Goal: Task Accomplishment & Management: Manage account settings

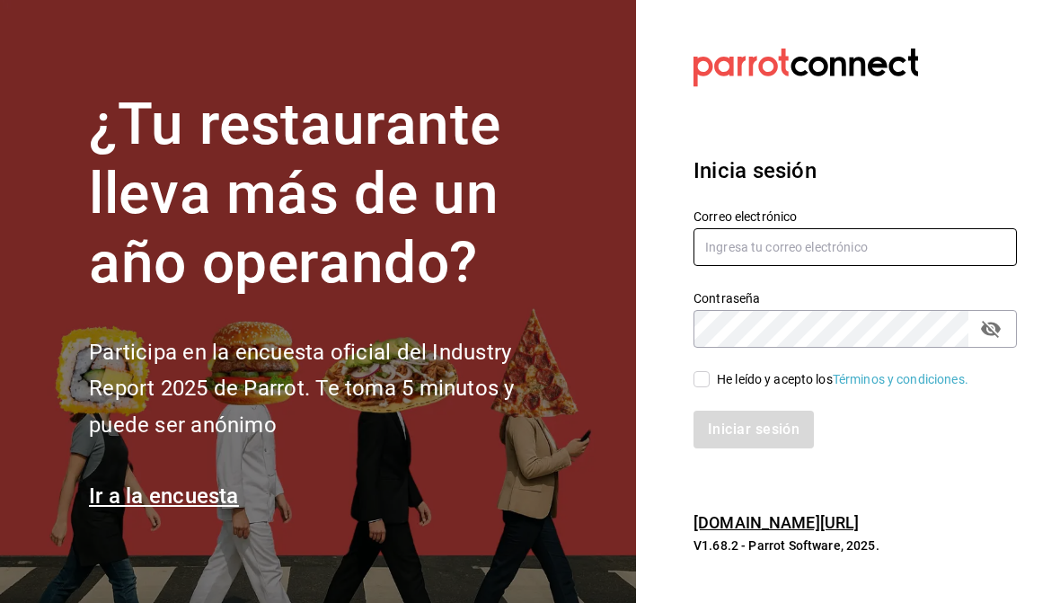
click at [908, 247] on input "text" at bounding box center [855, 247] width 323 height 38
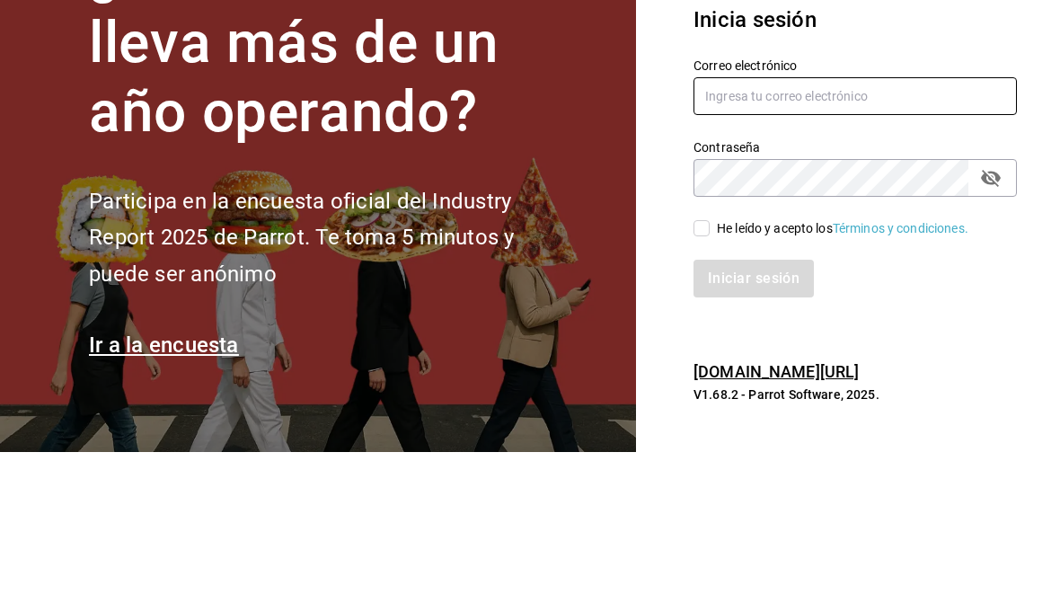
type input "andreaxbp@gmail.com"
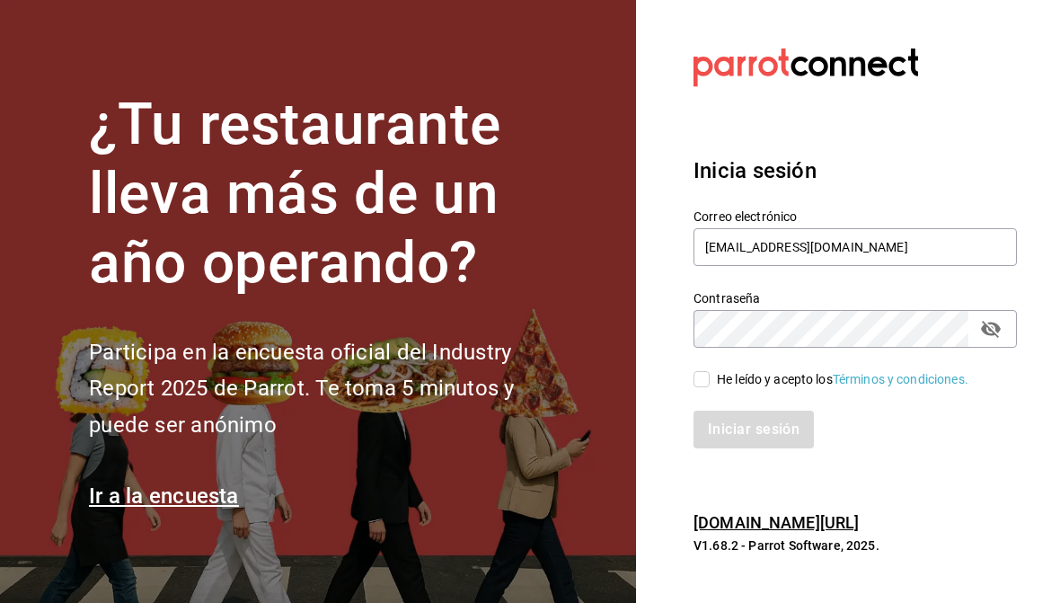
click at [706, 383] on input "He leído y acepto los Términos y condiciones." at bounding box center [702, 379] width 16 height 16
checkbox input "true"
click at [784, 431] on button "Iniciar sesión" at bounding box center [755, 430] width 122 height 38
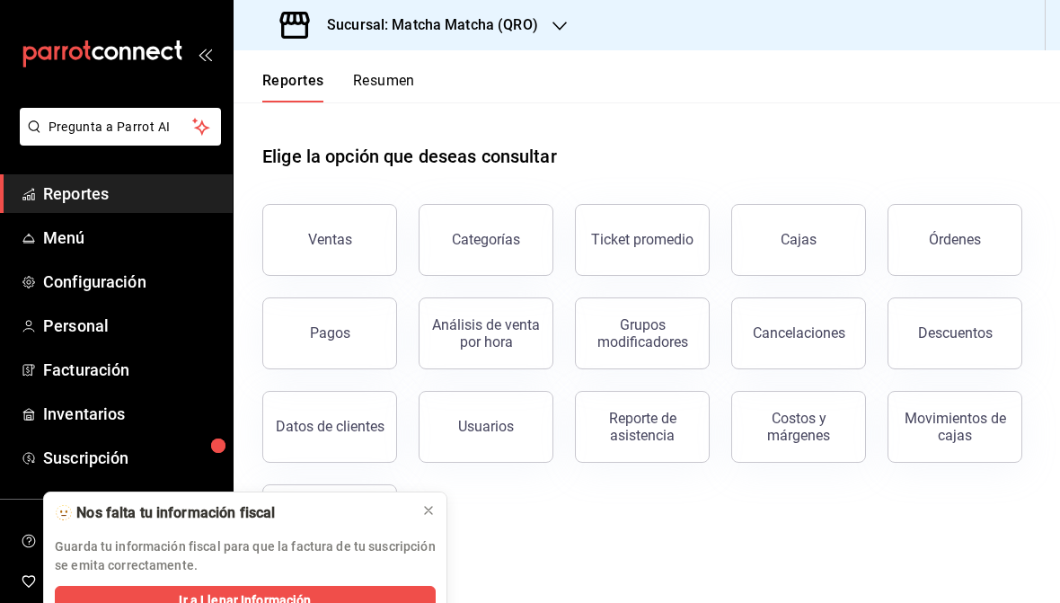
click at [561, 27] on icon "button" at bounding box center [560, 26] width 14 height 9
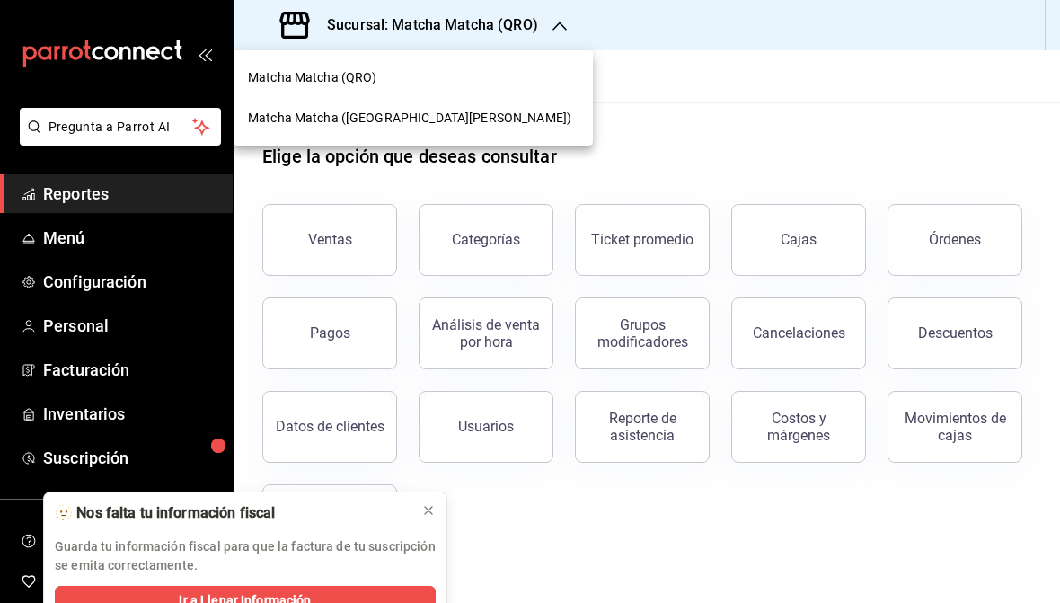
click at [446, 119] on div "Matcha Matcha ([GEOGRAPHIC_DATA][PERSON_NAME])" at bounding box center [413, 118] width 331 height 19
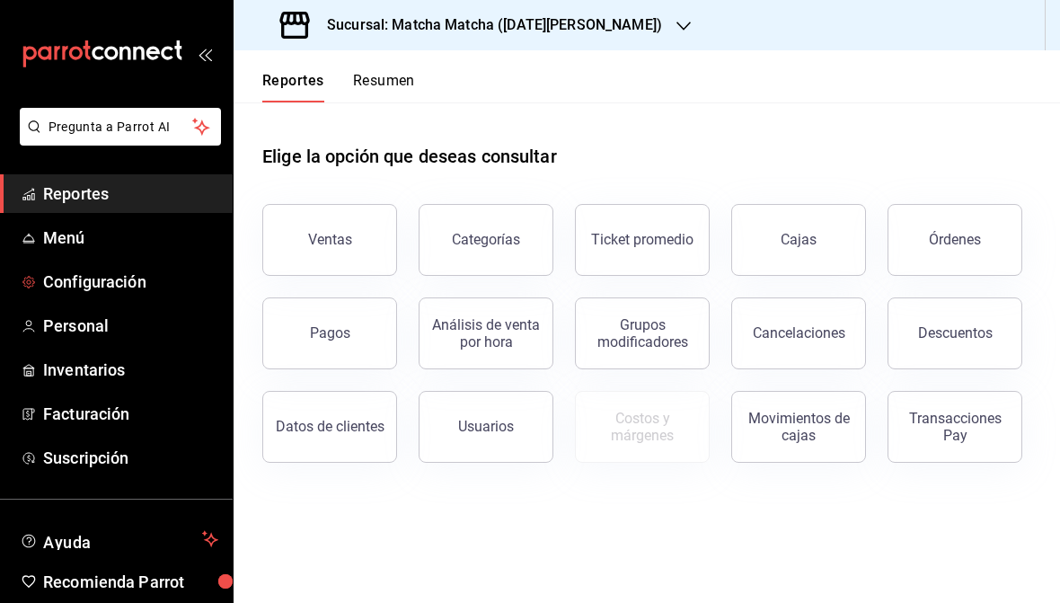
click at [57, 271] on span "Configuración" at bounding box center [130, 282] width 175 height 24
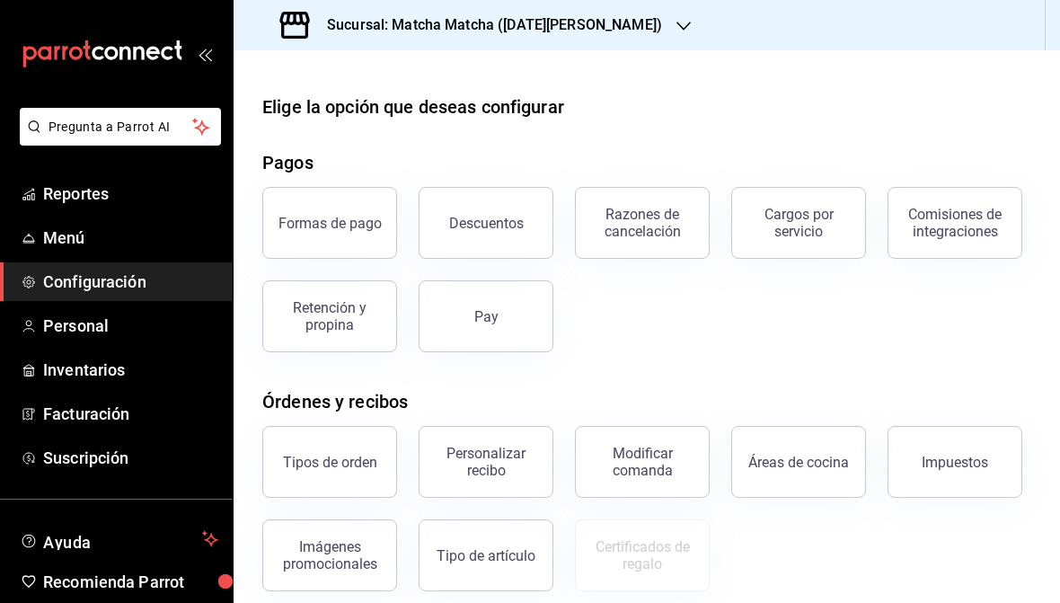
click at [486, 211] on button "Descuentos" at bounding box center [486, 223] width 135 height 72
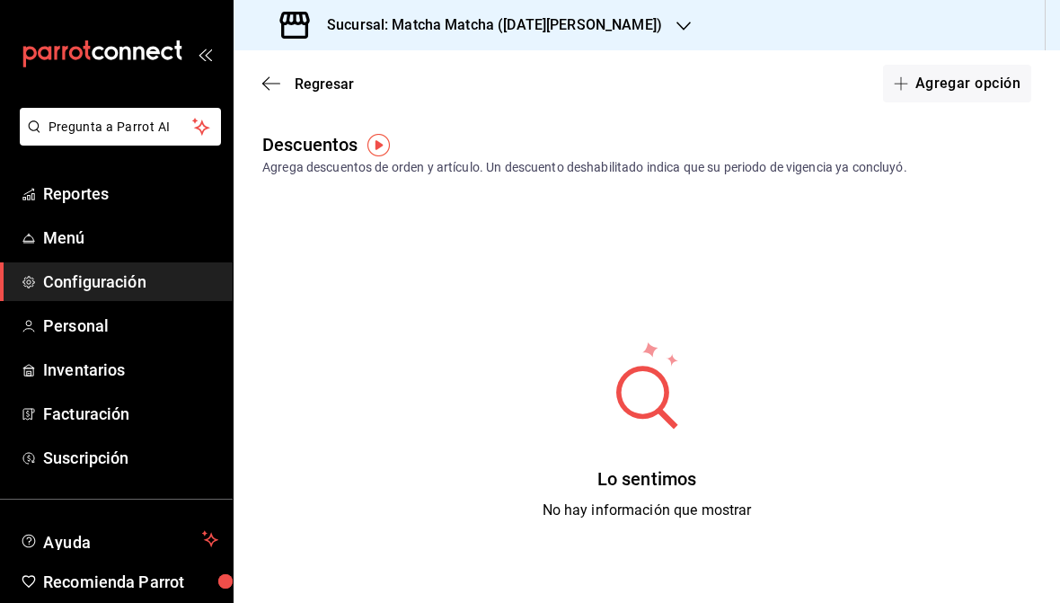
click at [978, 76] on button "Agregar opción" at bounding box center [957, 84] width 148 height 38
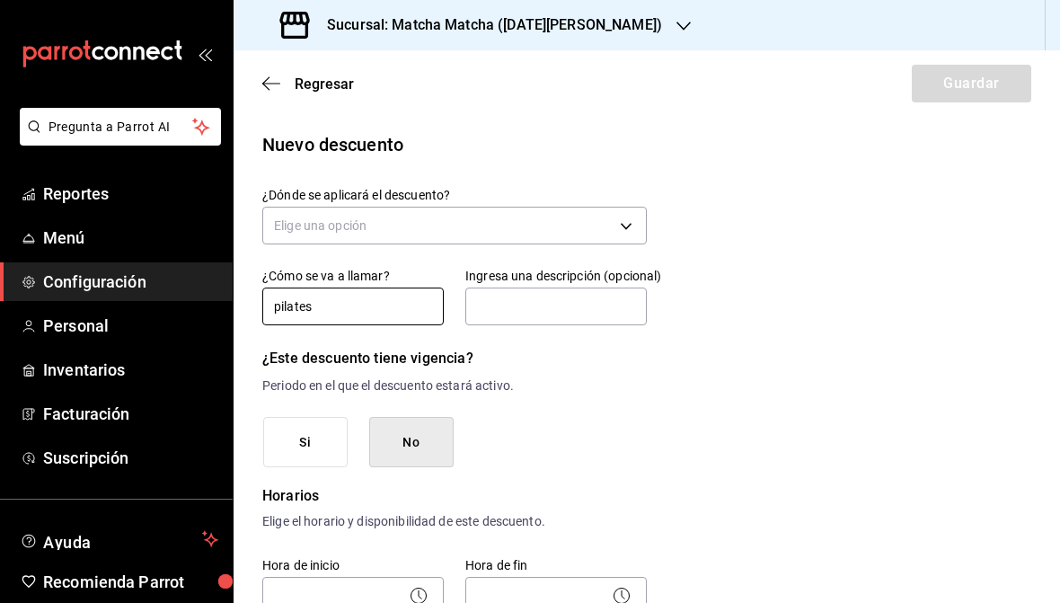
type input "pilates"
click at [606, 314] on input "text" at bounding box center [556, 307] width 182 height 38
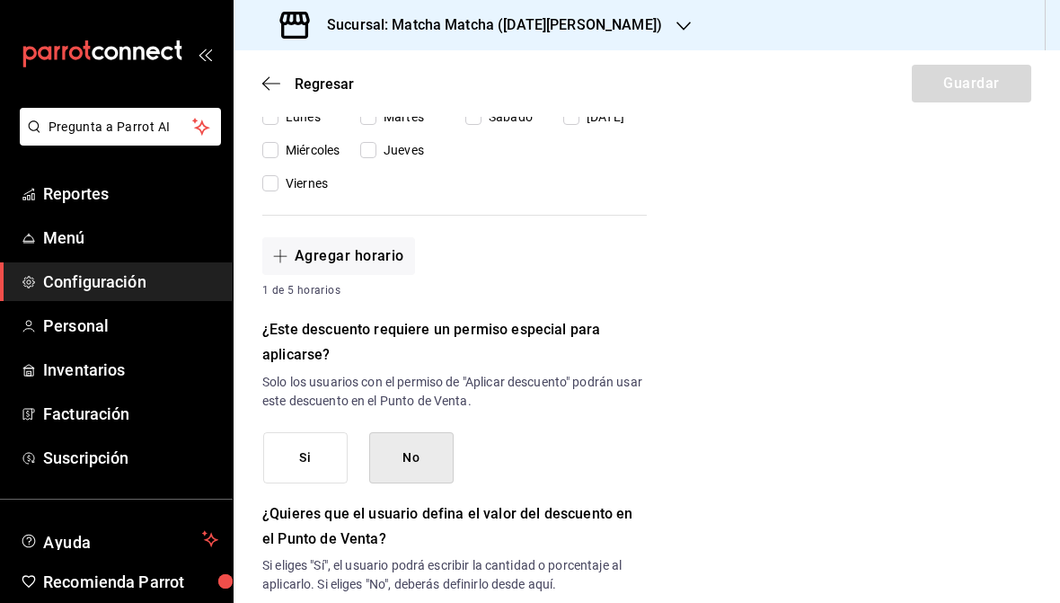
scroll to position [579, 0]
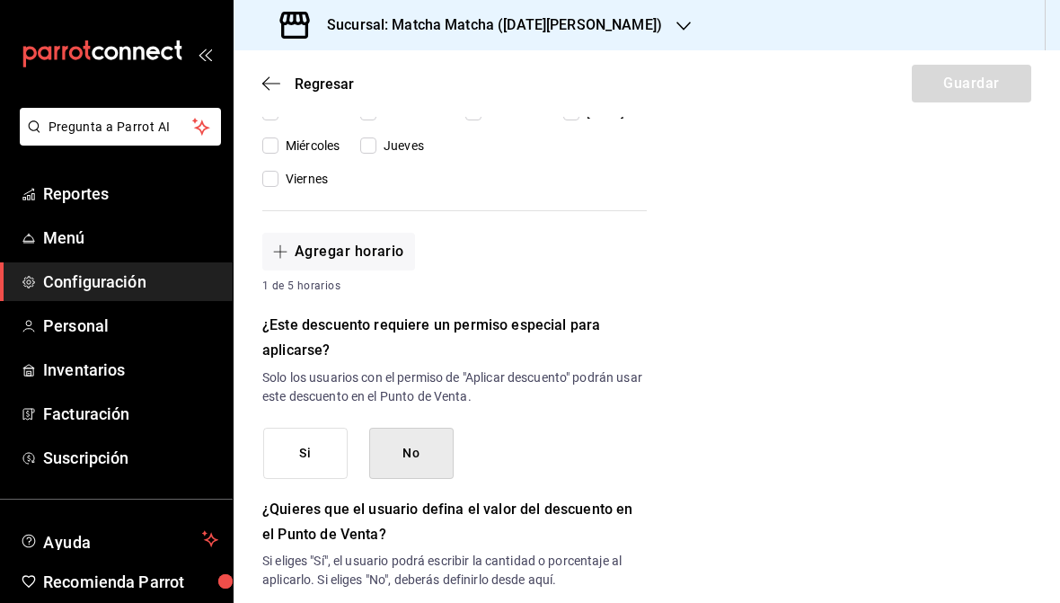
click at [429, 455] on button "No" at bounding box center [411, 453] width 84 height 51
click at [425, 460] on button "No" at bounding box center [411, 453] width 84 height 51
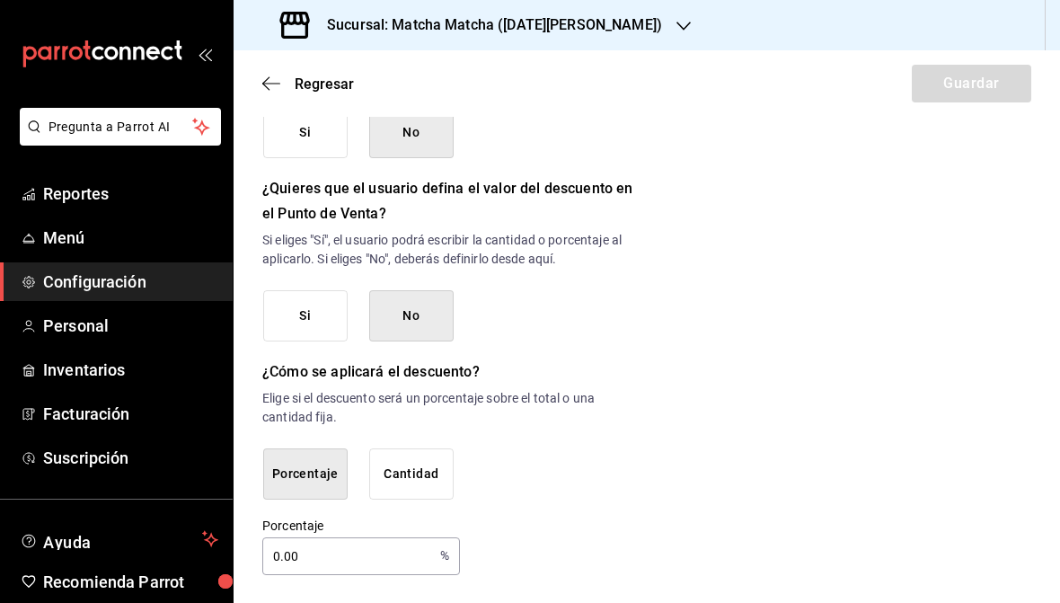
scroll to position [898, 0]
click at [333, 555] on input "0.00" at bounding box center [347, 558] width 171 height 36
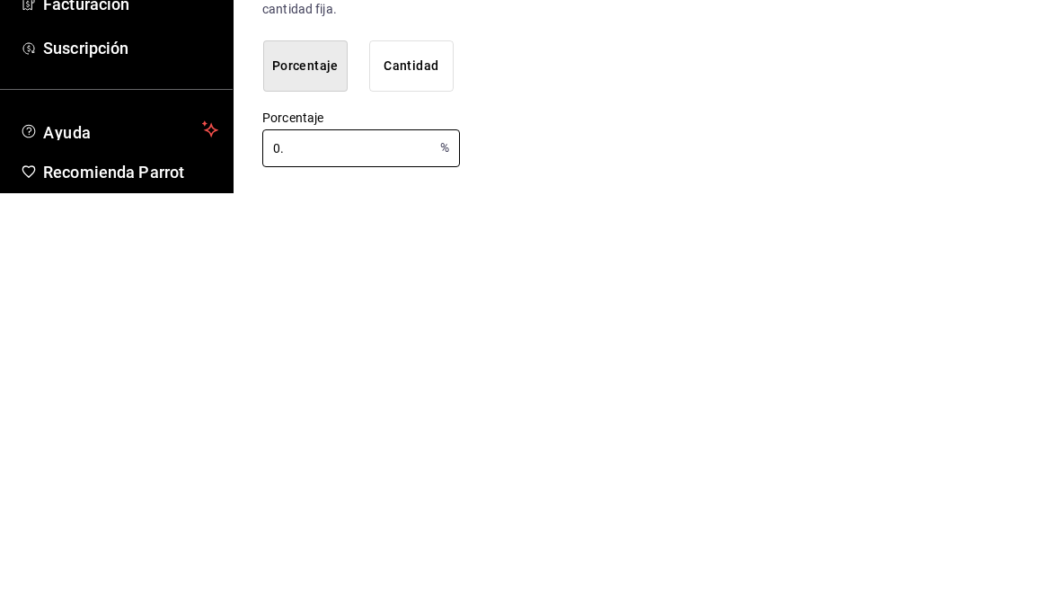
type input "0"
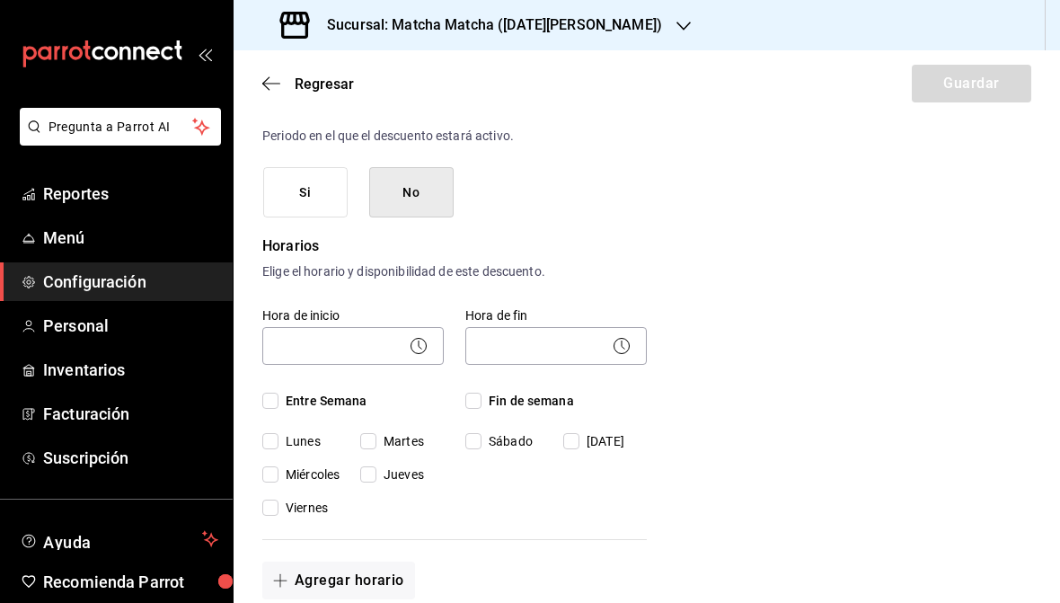
scroll to position [248, 0]
type input "15"
click at [406, 335] on body "Pregunta a Parrot AI Reportes Menú Configuración Personal Inventarios Facturaci…" at bounding box center [530, 301] width 1060 height 603
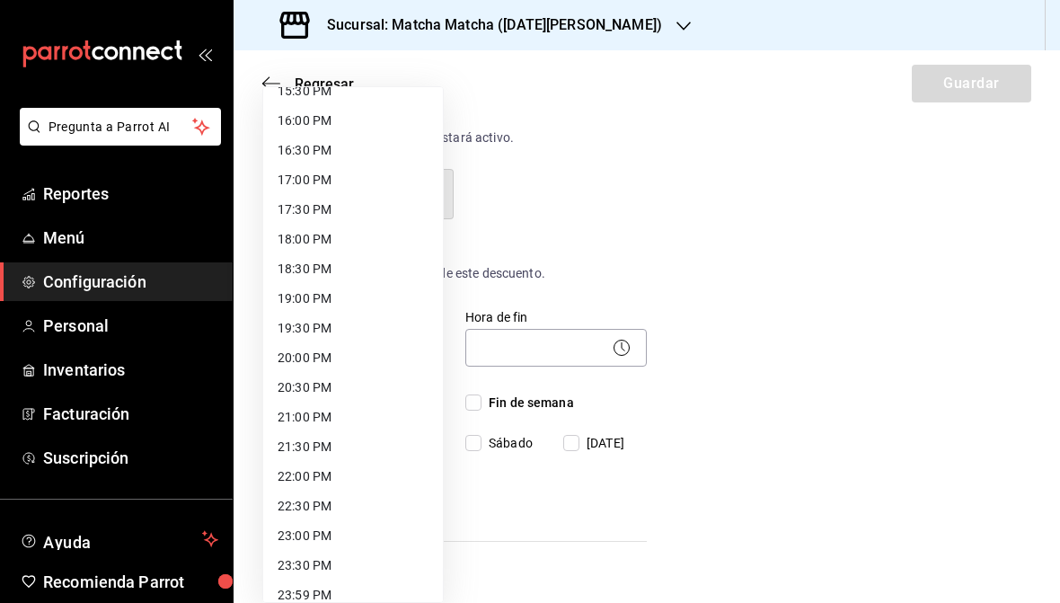
scroll to position [939, 0]
click at [352, 350] on li "20:00 PM" at bounding box center [353, 356] width 180 height 30
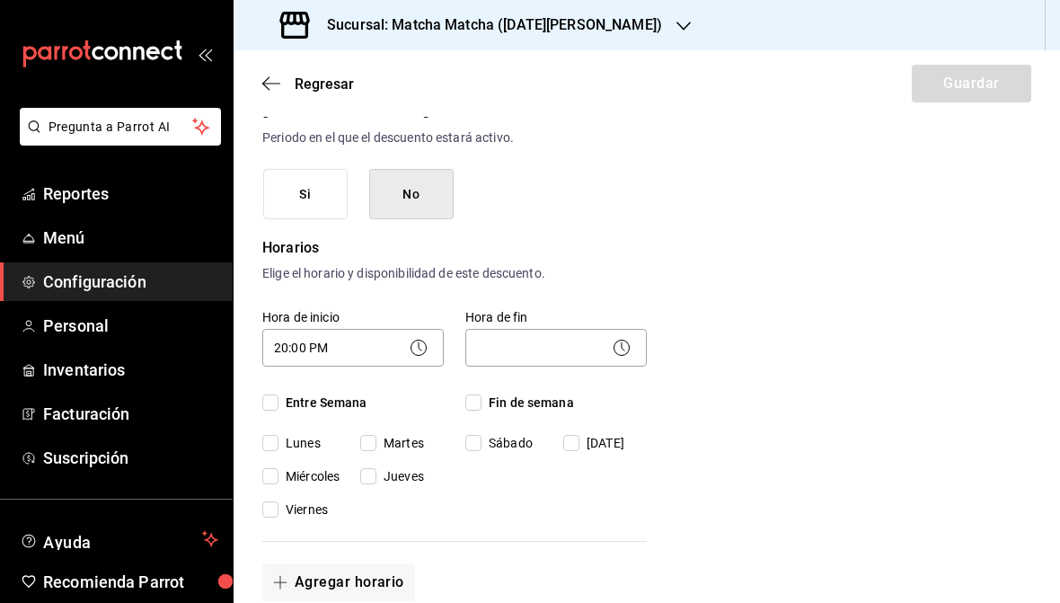
click at [409, 361] on body "Pregunta a Parrot AI Reportes Menú Configuración Personal Inventarios Facturaci…" at bounding box center [530, 301] width 1060 height 603
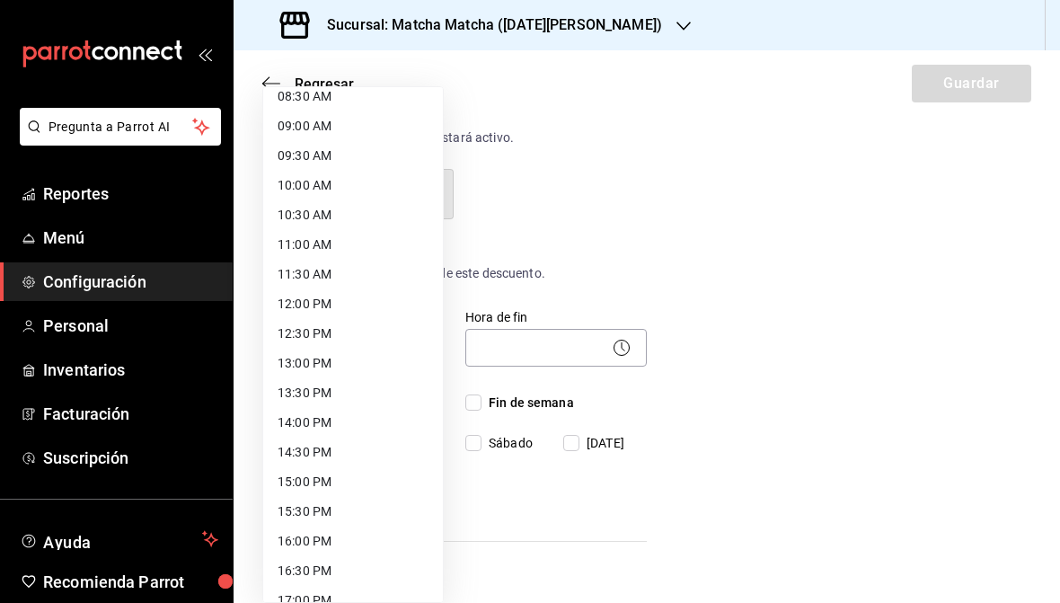
scroll to position [476, 0]
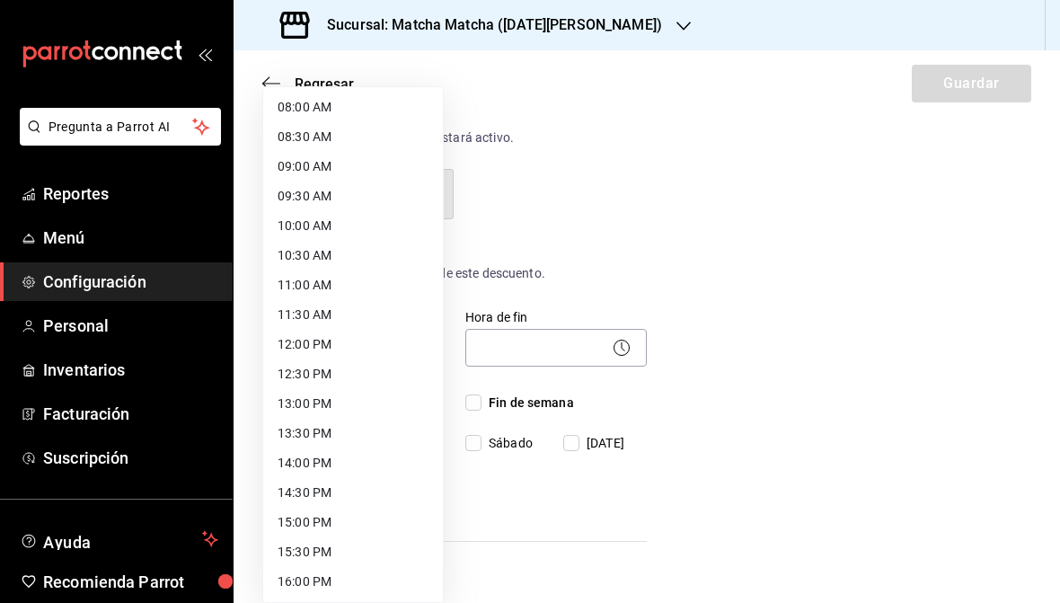
click at [359, 114] on li "08:00 AM" at bounding box center [353, 108] width 180 height 30
type input "08:00"
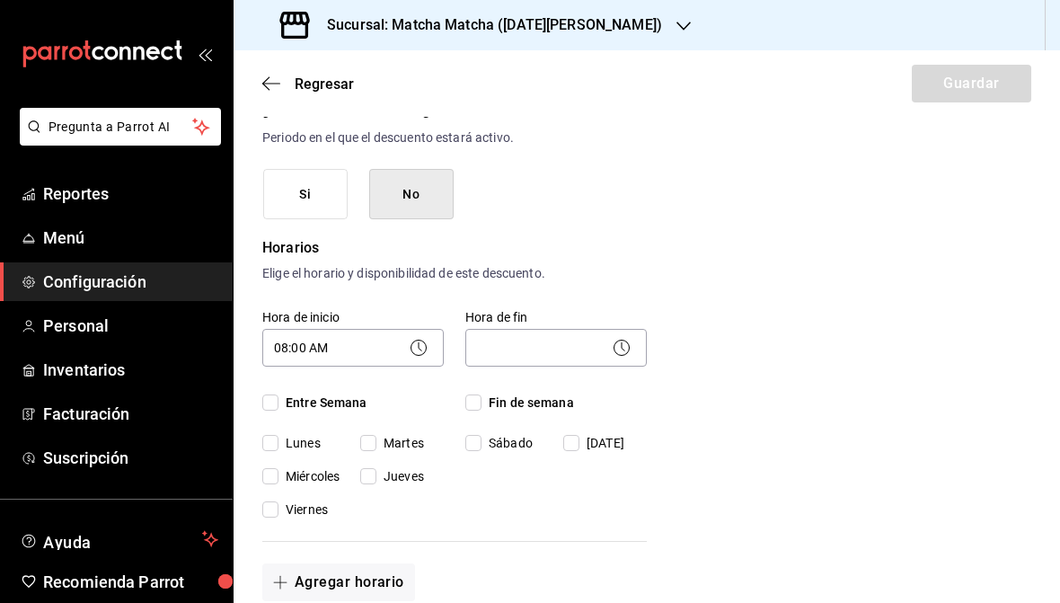
click at [608, 345] on body "Pregunta a Parrot AI Reportes Menú Configuración Personal Inventarios Facturaci…" at bounding box center [530, 301] width 1060 height 603
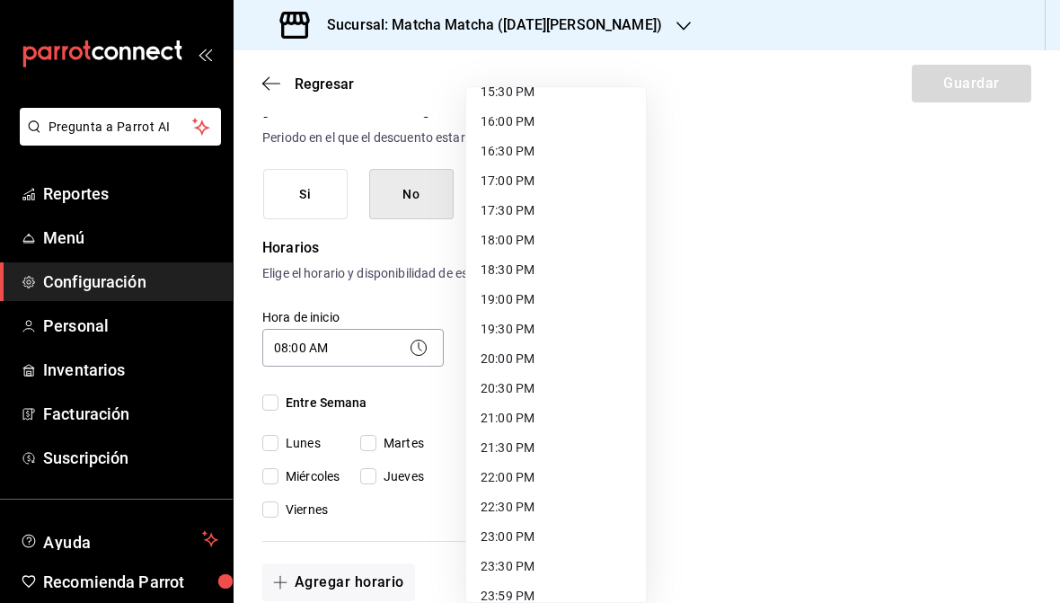
scroll to position [941, 0]
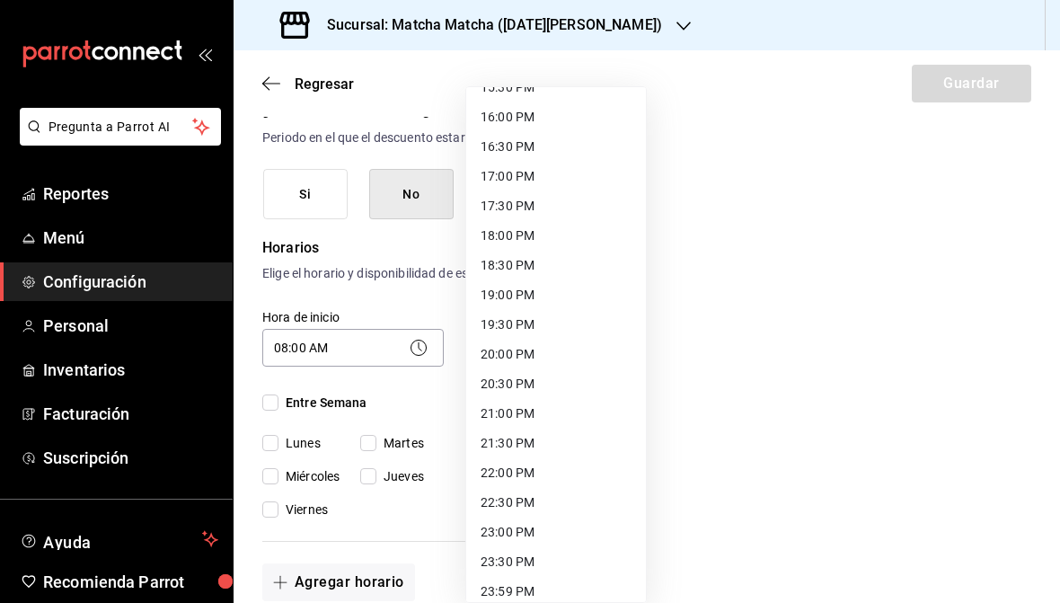
click at [552, 368] on li "20:00 PM" at bounding box center [556, 355] width 180 height 30
type input "20:00"
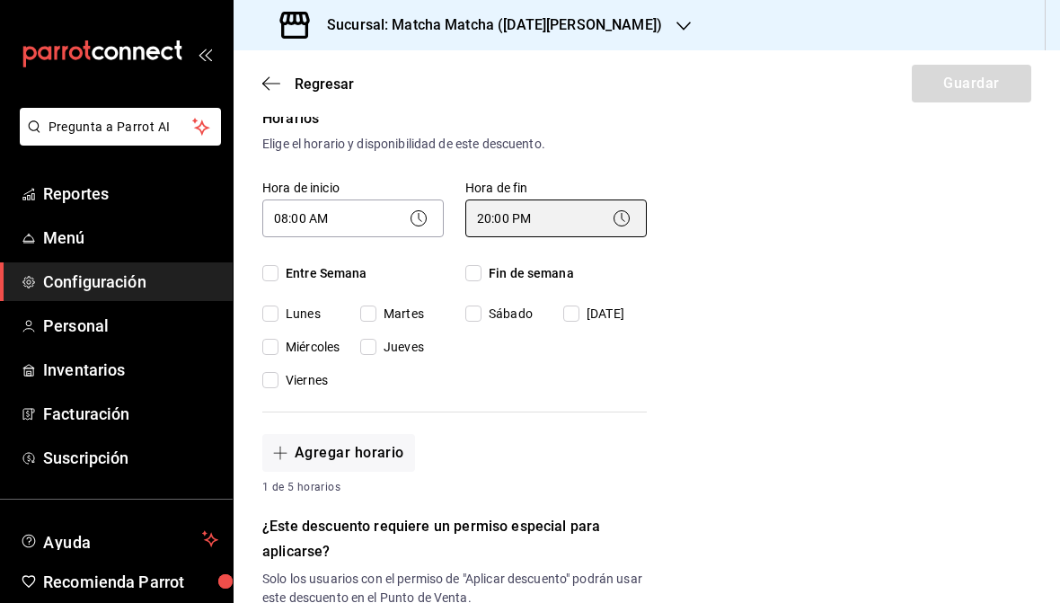
scroll to position [362, 0]
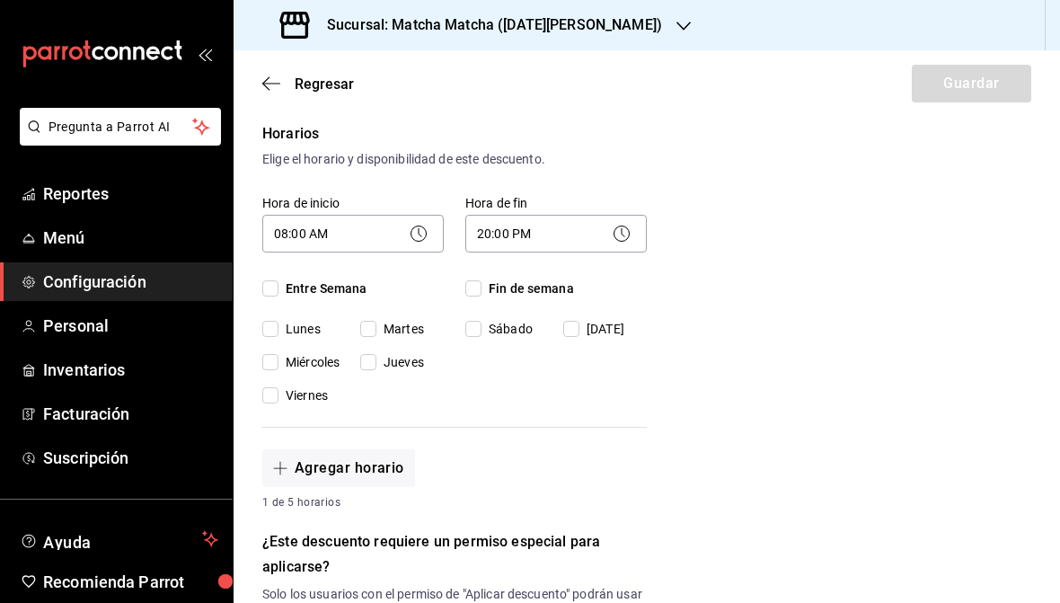
click at [276, 283] on input "Entre Semana" at bounding box center [270, 288] width 16 height 16
checkbox input "true"
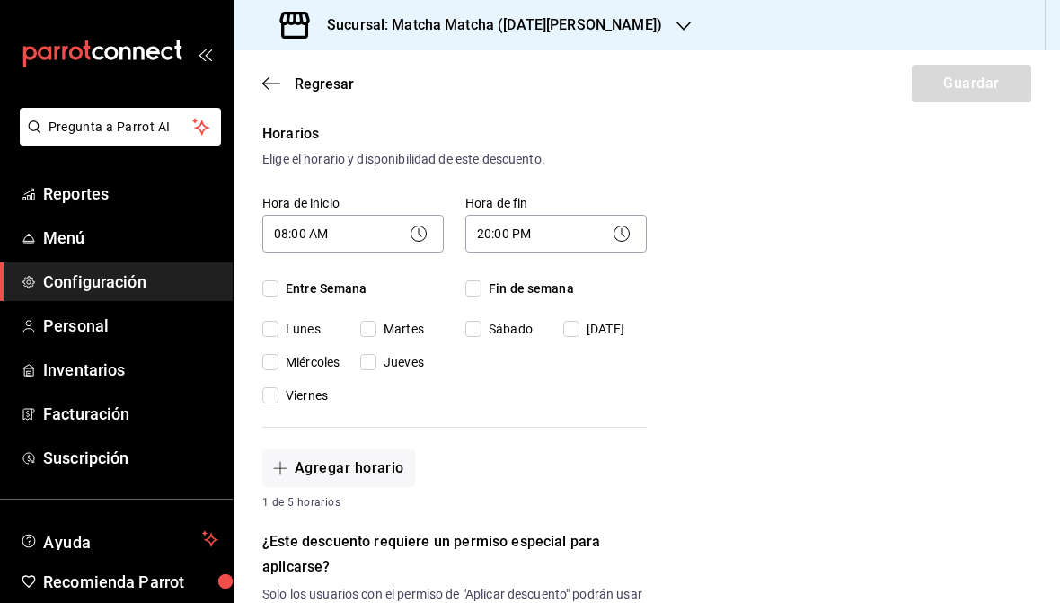
checkbox input "true"
click at [474, 293] on input "Fin de semana" at bounding box center [473, 288] width 16 height 16
checkbox input "true"
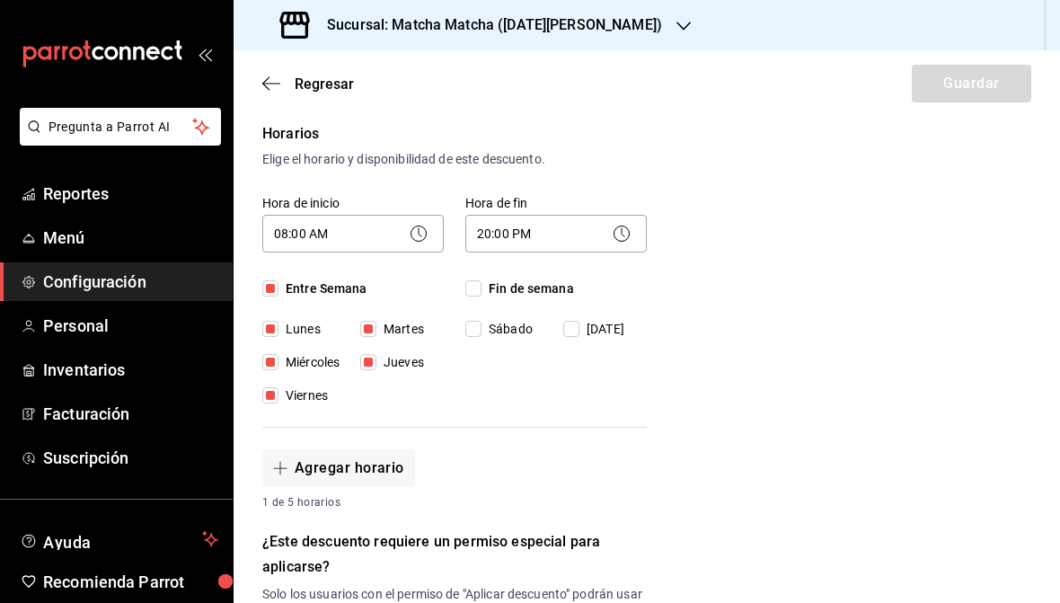
checkbox input "true"
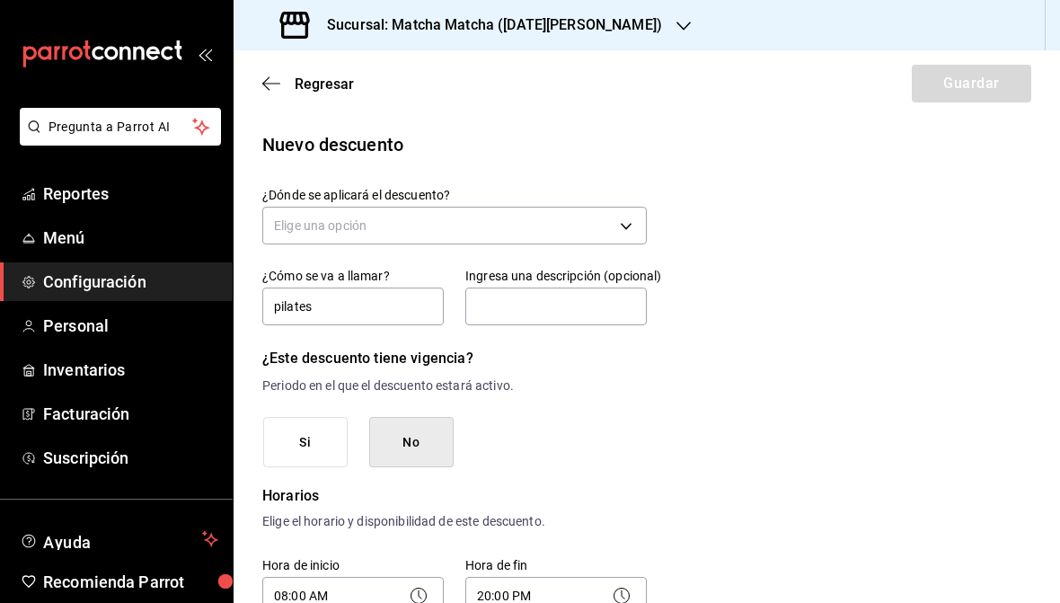
scroll to position [0, 0]
click at [619, 217] on body "Pregunta a Parrot AI Reportes Menú Configuración Personal Inventarios Facturaci…" at bounding box center [530, 301] width 1060 height 603
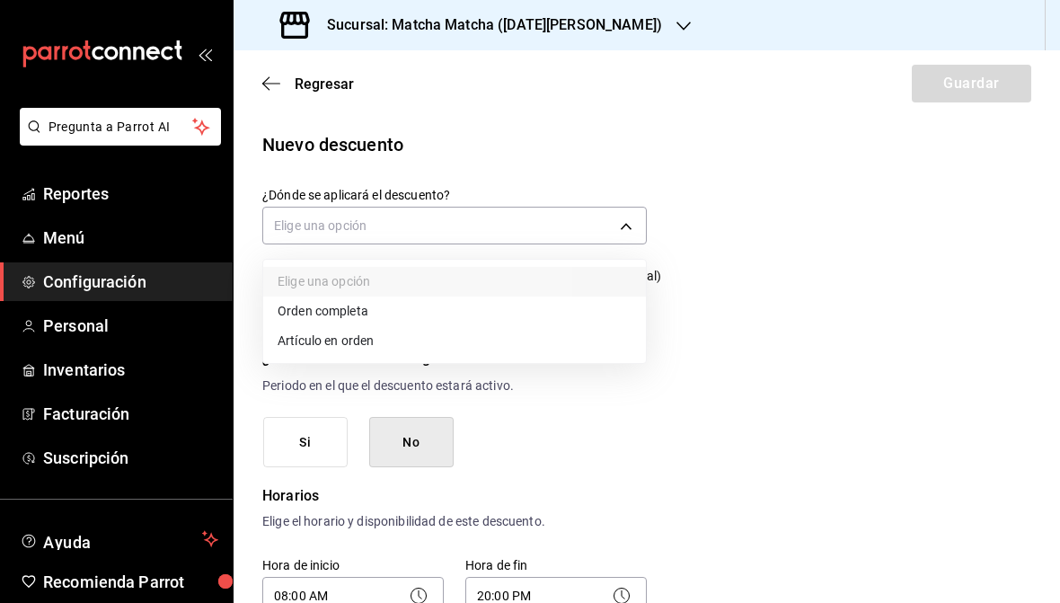
click at [388, 311] on li "Orden completa" at bounding box center [454, 312] width 383 height 30
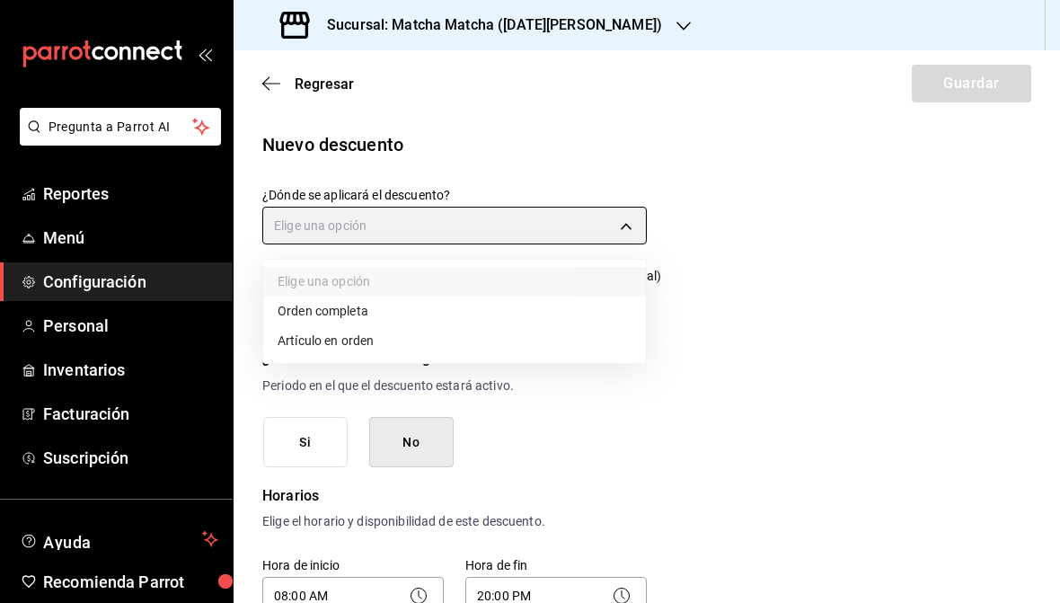
type input "ORDER"
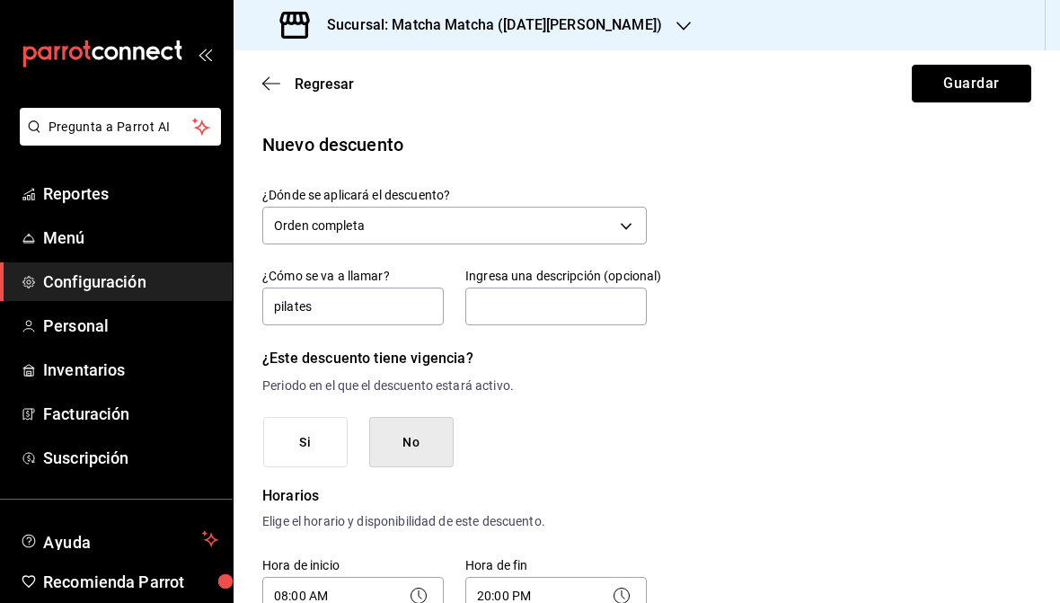
click at [1002, 80] on button "Guardar" at bounding box center [972, 84] width 120 height 38
